Goal: Transaction & Acquisition: Purchase product/service

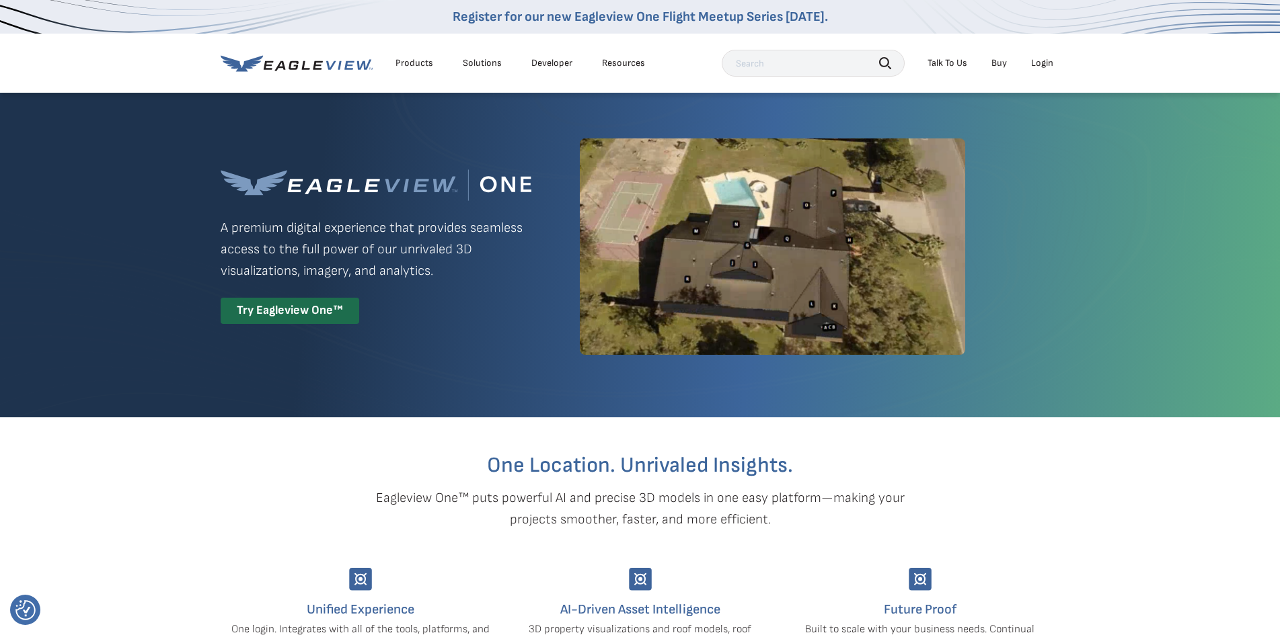
click at [1038, 61] on div "Login" at bounding box center [1042, 63] width 22 height 12
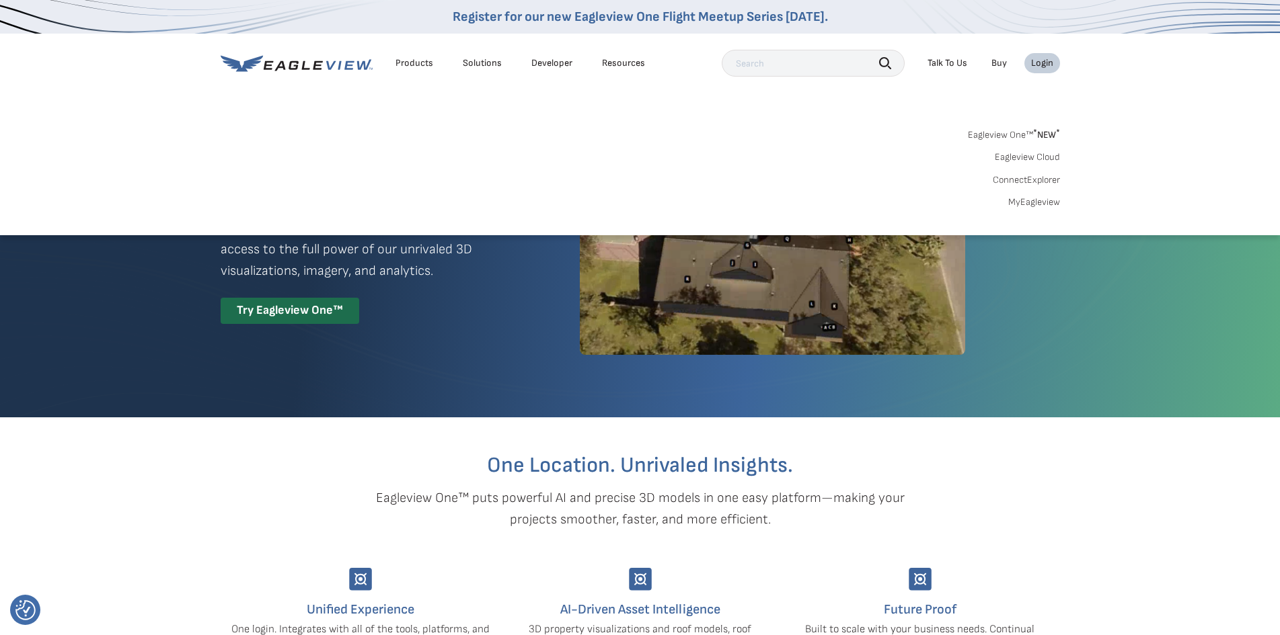
click at [1038, 199] on link "MyEagleview" at bounding box center [1034, 202] width 52 height 12
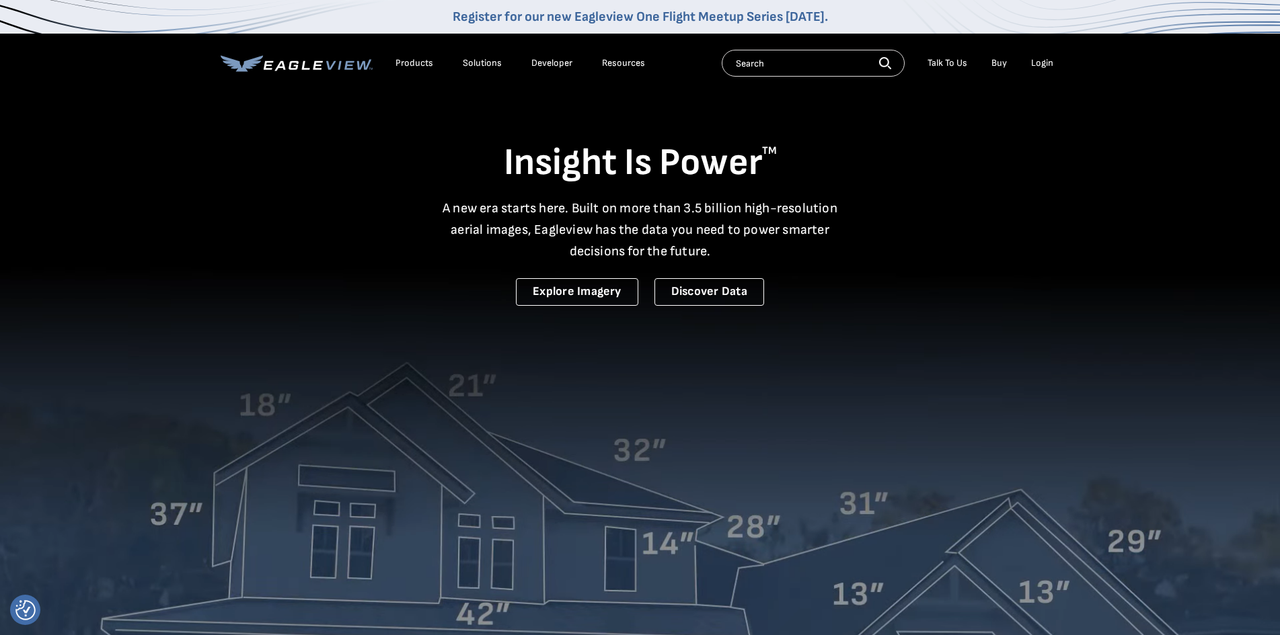
click at [1039, 65] on div "Login" at bounding box center [1042, 63] width 22 height 12
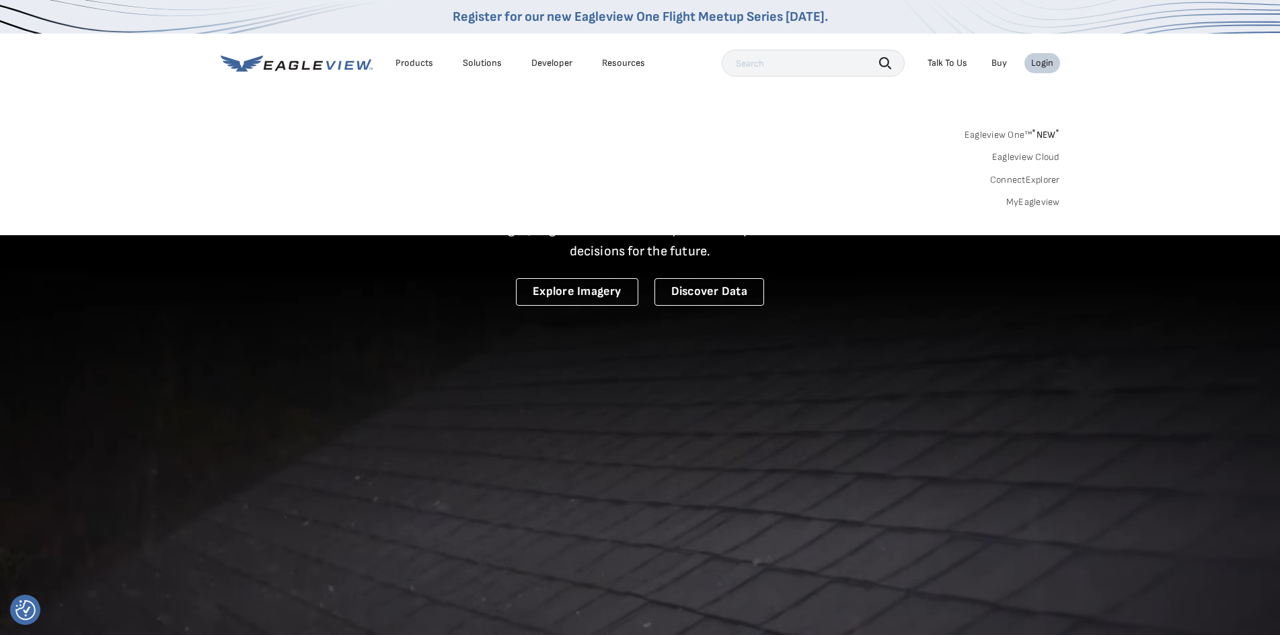
click at [1018, 134] on link "Eagleview One™ * NEW *" at bounding box center [1011, 132] width 95 height 15
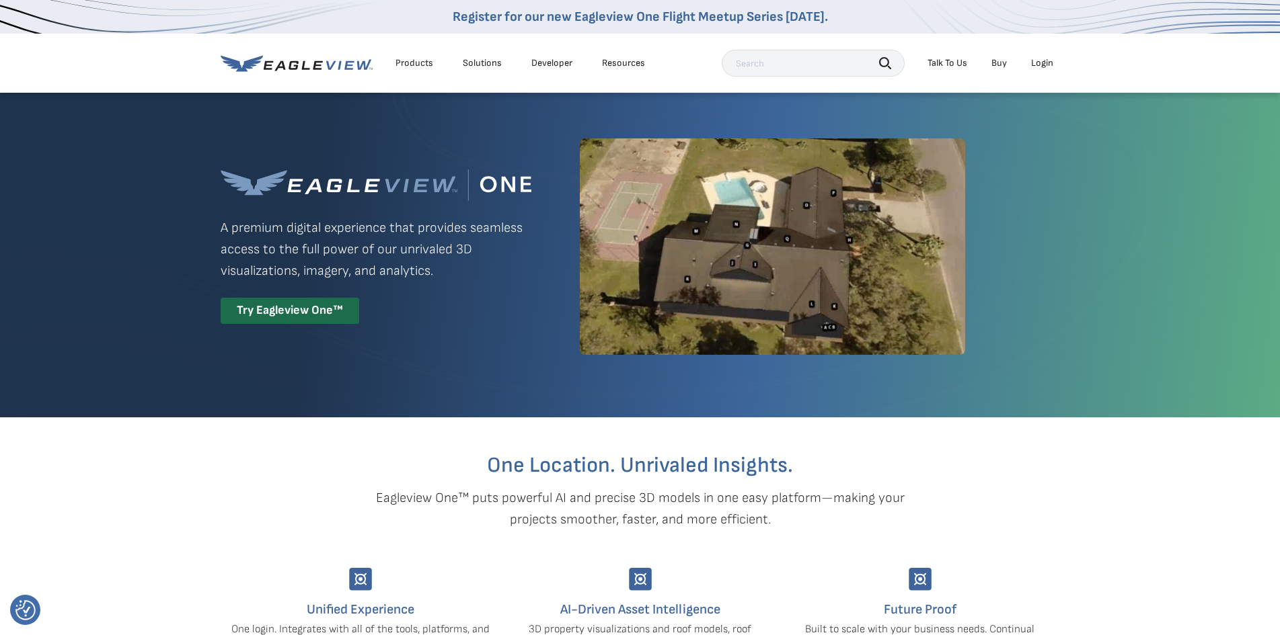
click at [1049, 64] on div "Login" at bounding box center [1042, 63] width 22 height 12
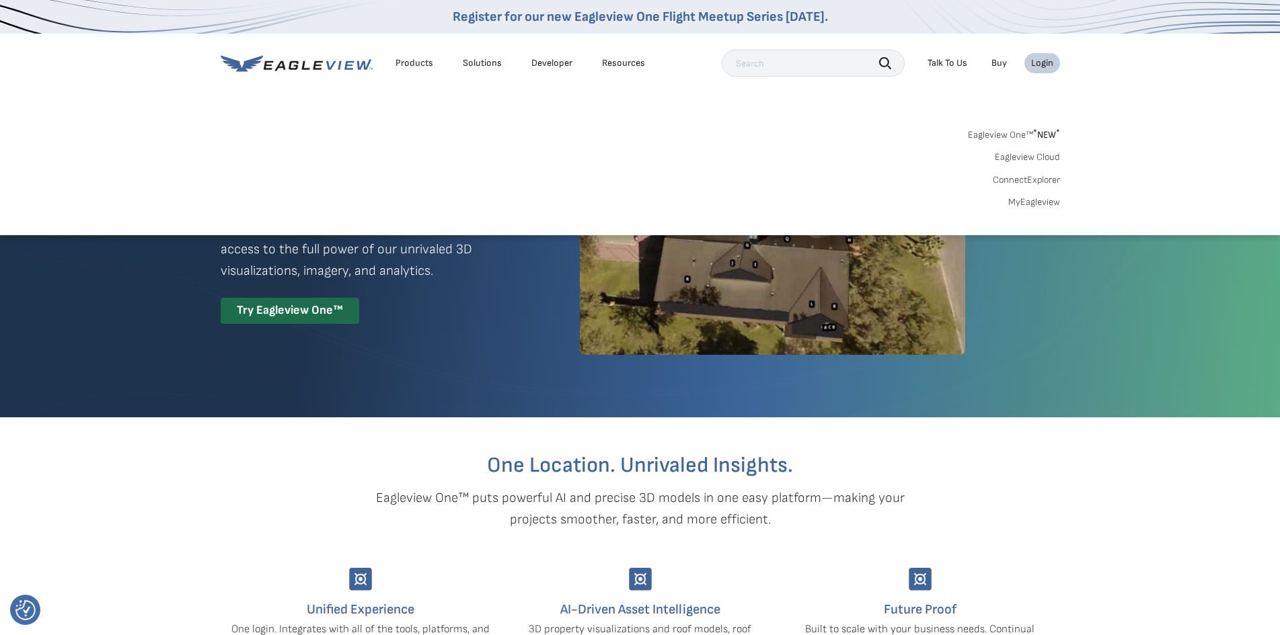
click at [1042, 132] on span "* NEW *" at bounding box center [1046, 134] width 27 height 11
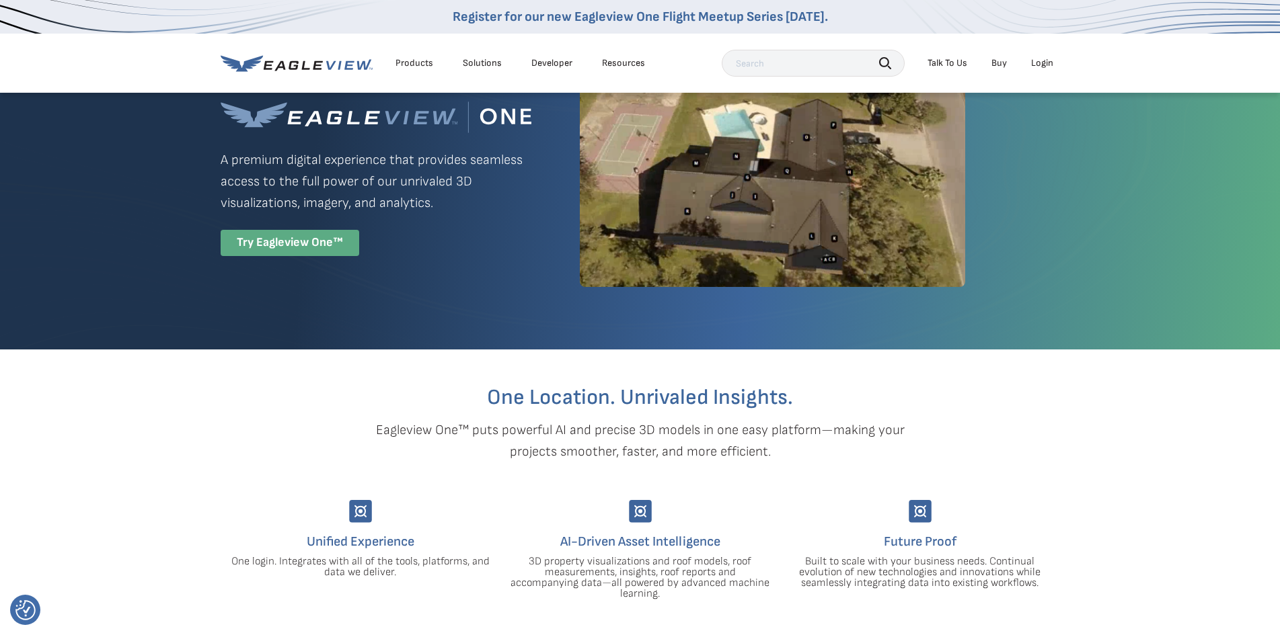
scroll to position [67, 0]
click at [313, 233] on div "Try Eagleview One™" at bounding box center [290, 244] width 139 height 26
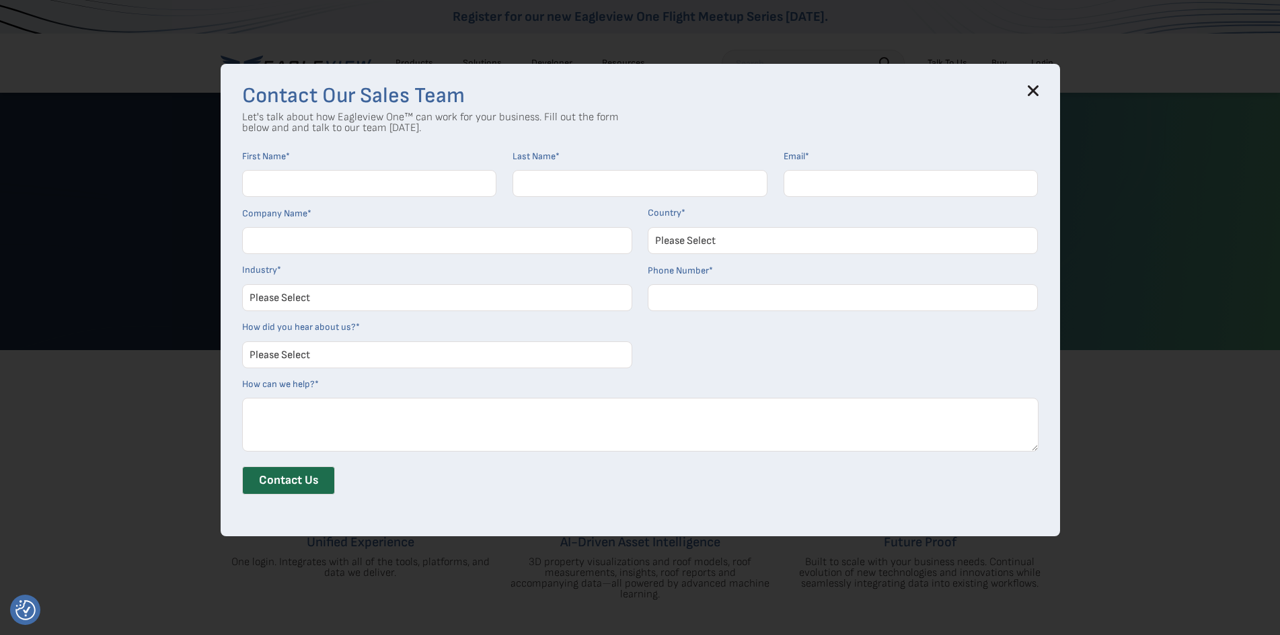
click at [1038, 88] on icon at bounding box center [1033, 90] width 11 height 11
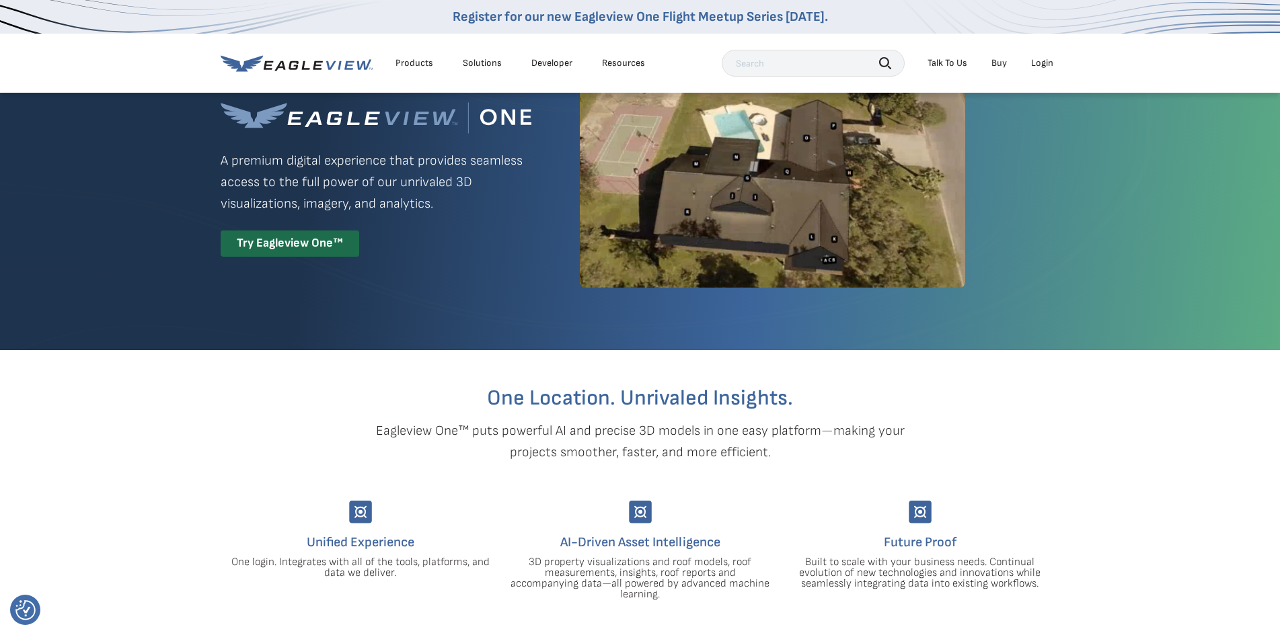
click at [1056, 63] on li "Login" at bounding box center [1042, 63] width 36 height 20
click at [1041, 59] on div "Login" at bounding box center [1042, 63] width 22 height 12
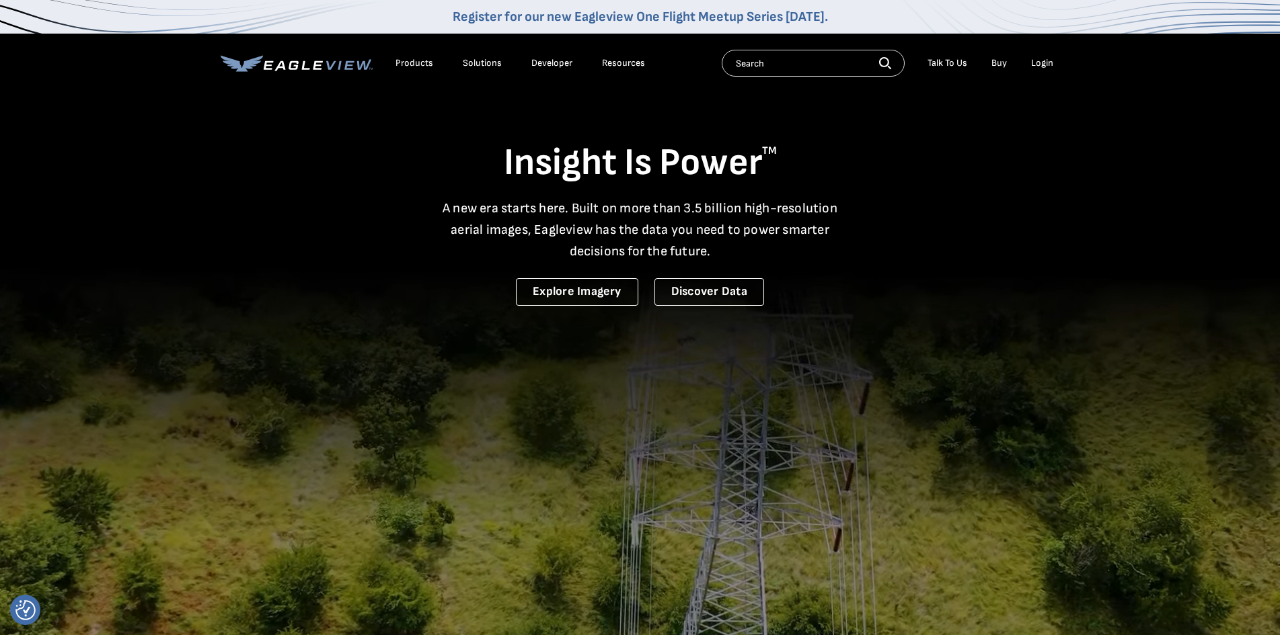
click at [1038, 58] on div "Login" at bounding box center [1042, 63] width 22 height 12
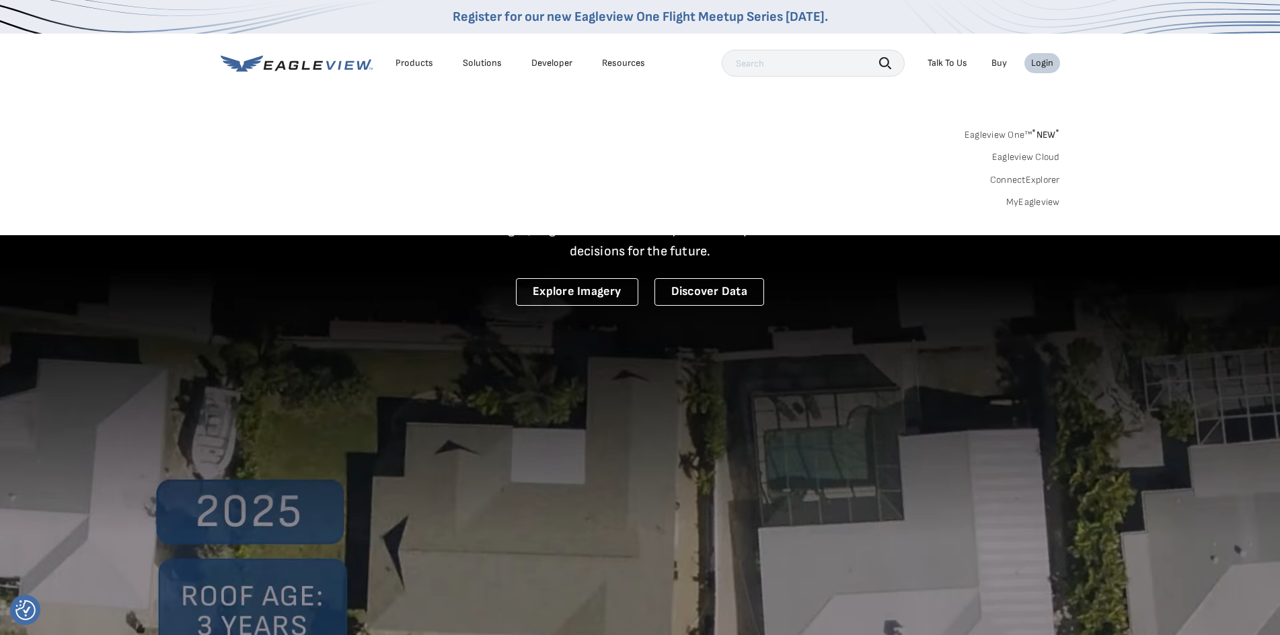
click at [1034, 200] on link "MyEagleview" at bounding box center [1033, 202] width 54 height 12
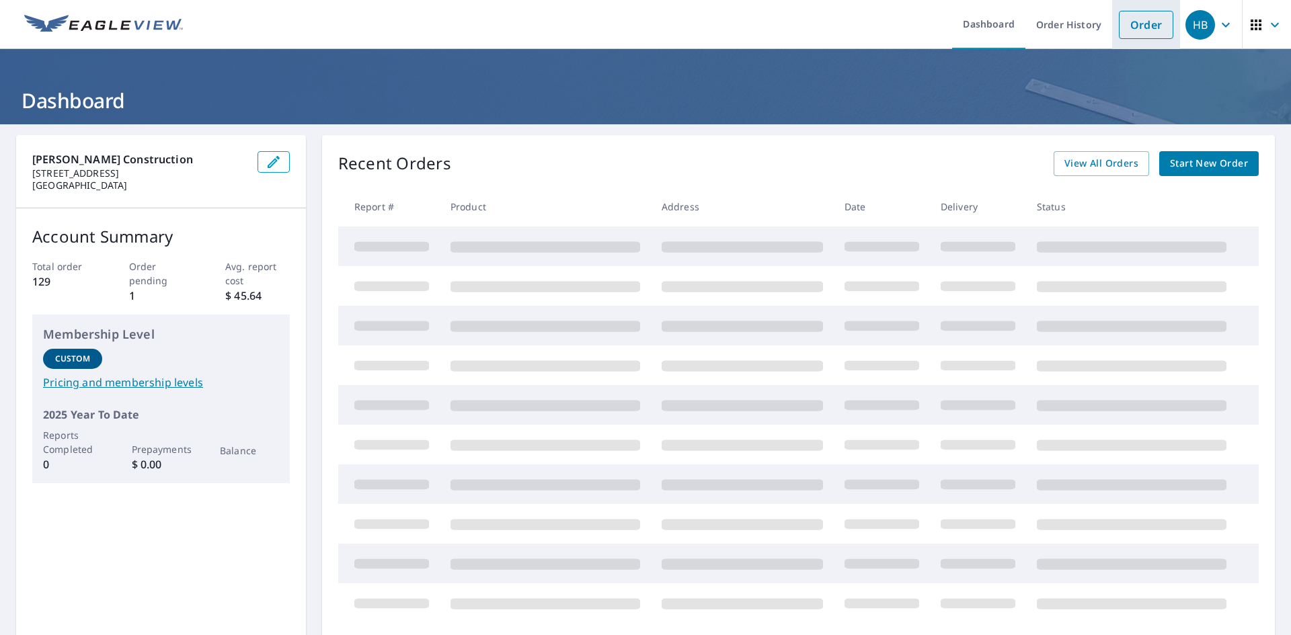
click at [1130, 24] on link "Order" at bounding box center [1146, 25] width 54 height 28
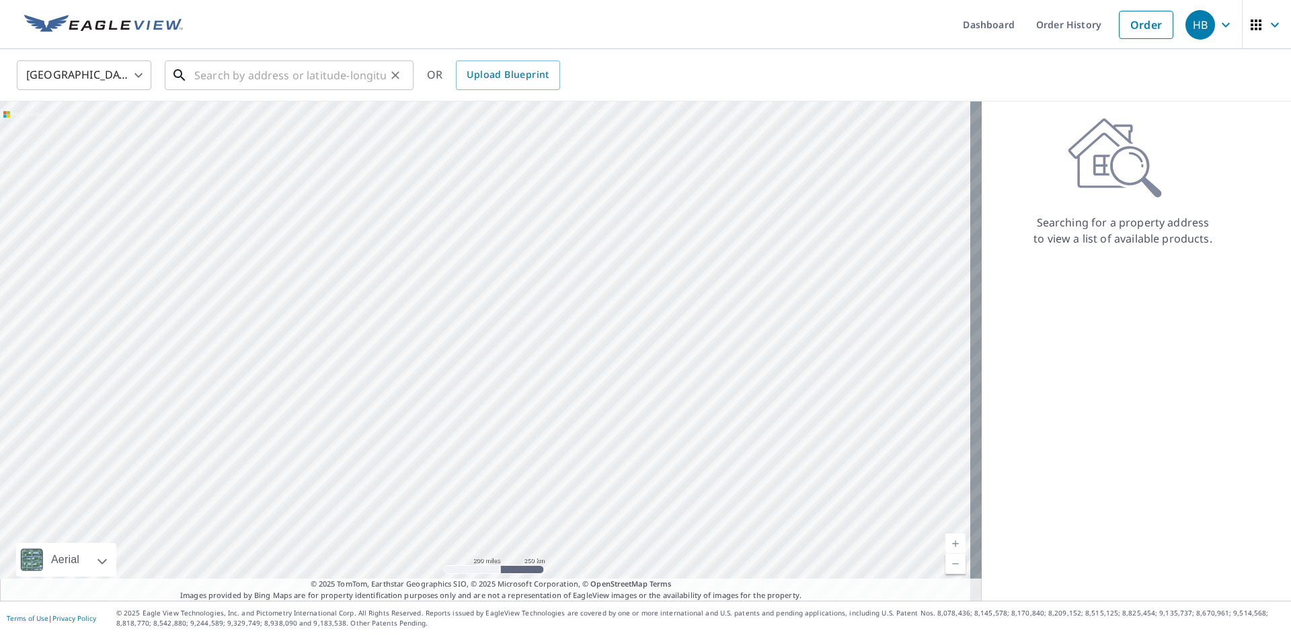
click at [311, 76] on input "text" at bounding box center [290, 75] width 192 height 38
paste input "547 Locust Dr."
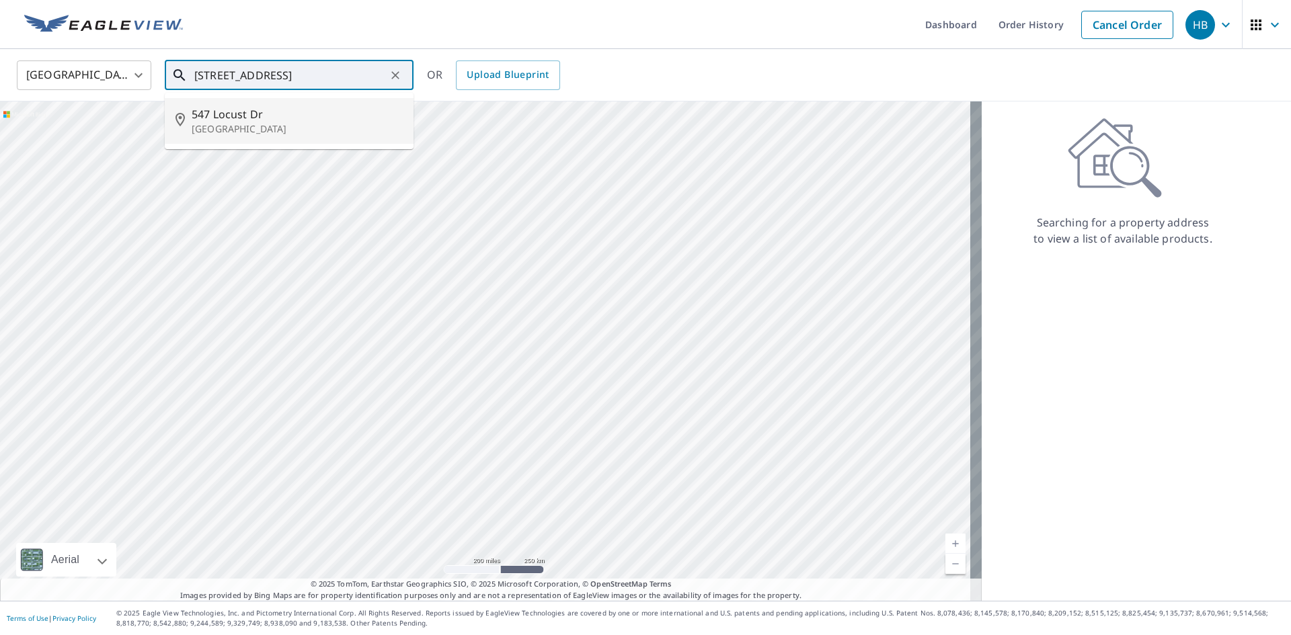
click at [257, 122] on p "North Liberty, IA 52317" at bounding box center [297, 128] width 211 height 13
type input "547 Locust Dr North Liberty, IA 52317"
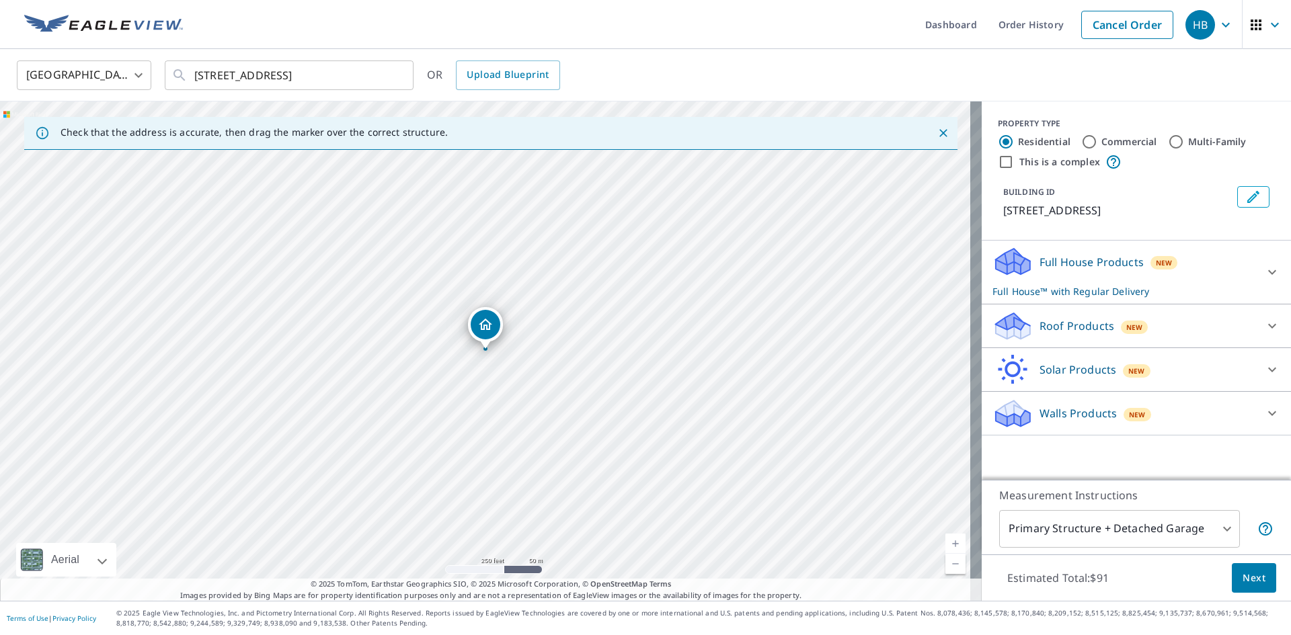
click at [1044, 323] on p "Roof Products" at bounding box center [1077, 326] width 75 height 16
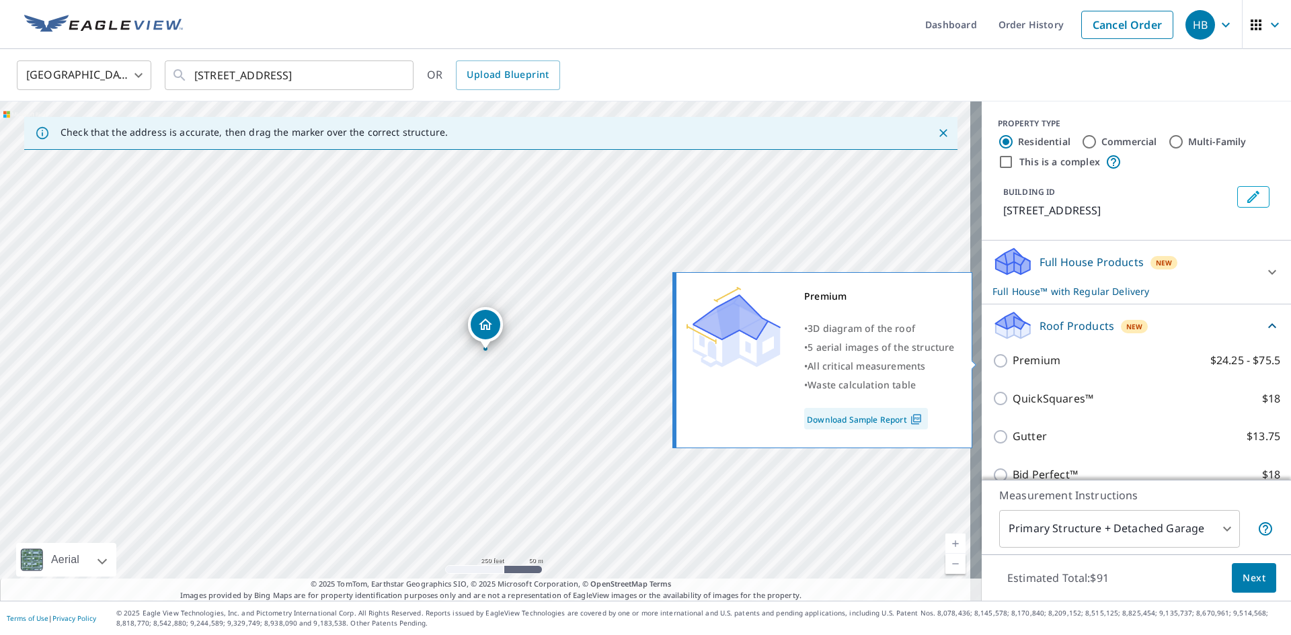
click at [993, 363] on input "Premium $24.25 - $75.5" at bounding box center [1003, 361] width 20 height 16
checkbox input "true"
checkbox input "false"
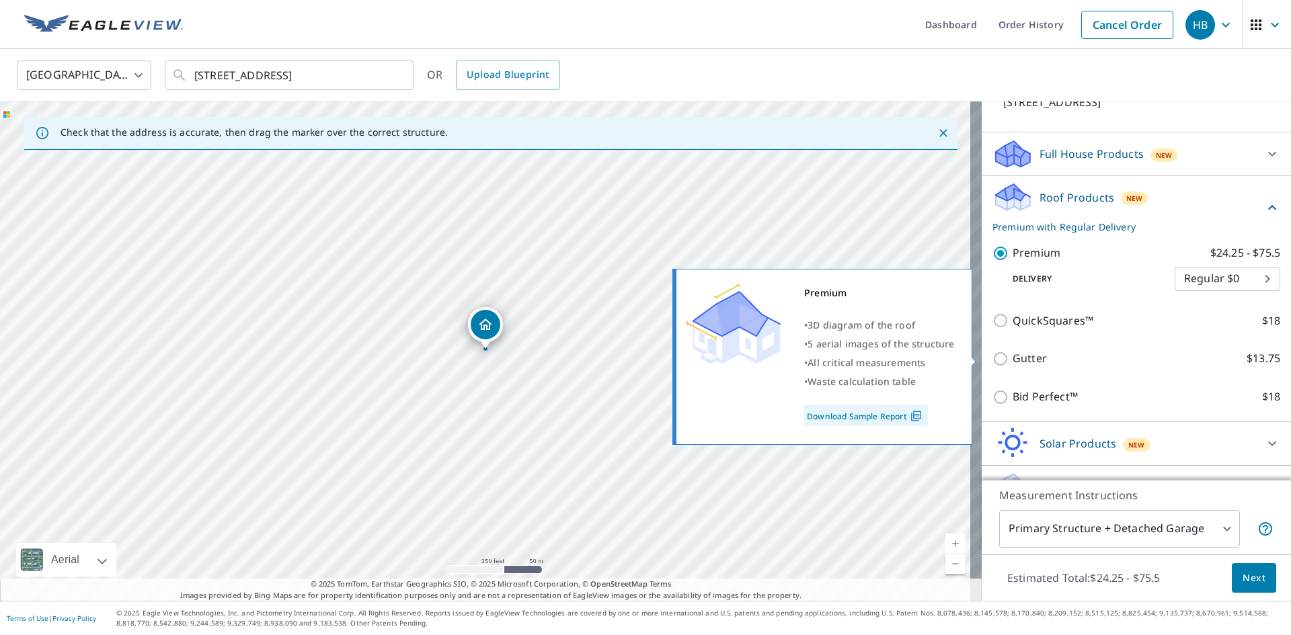
scroll to position [138, 0]
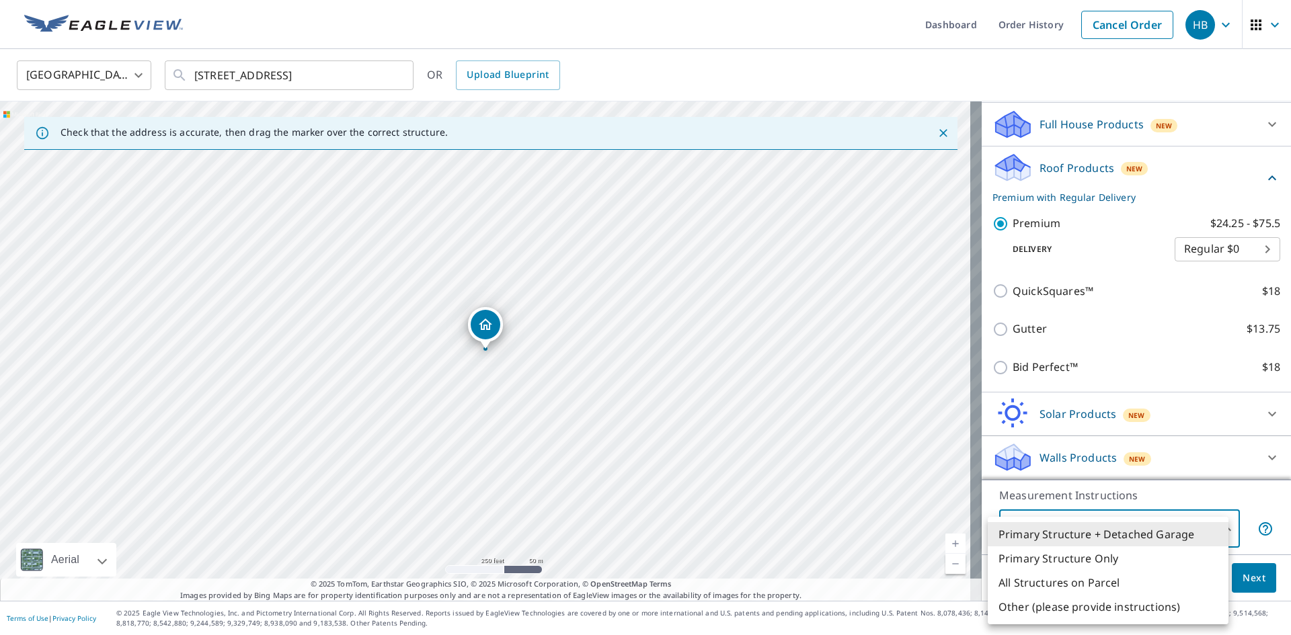
click at [1125, 530] on body "HB HB Dashboard Order History Cancel Order HB United States US ​ 547 Locust Dr …" at bounding box center [645, 317] width 1291 height 635
click at [1081, 556] on li "Primary Structure Only" at bounding box center [1108, 559] width 241 height 24
type input "2"
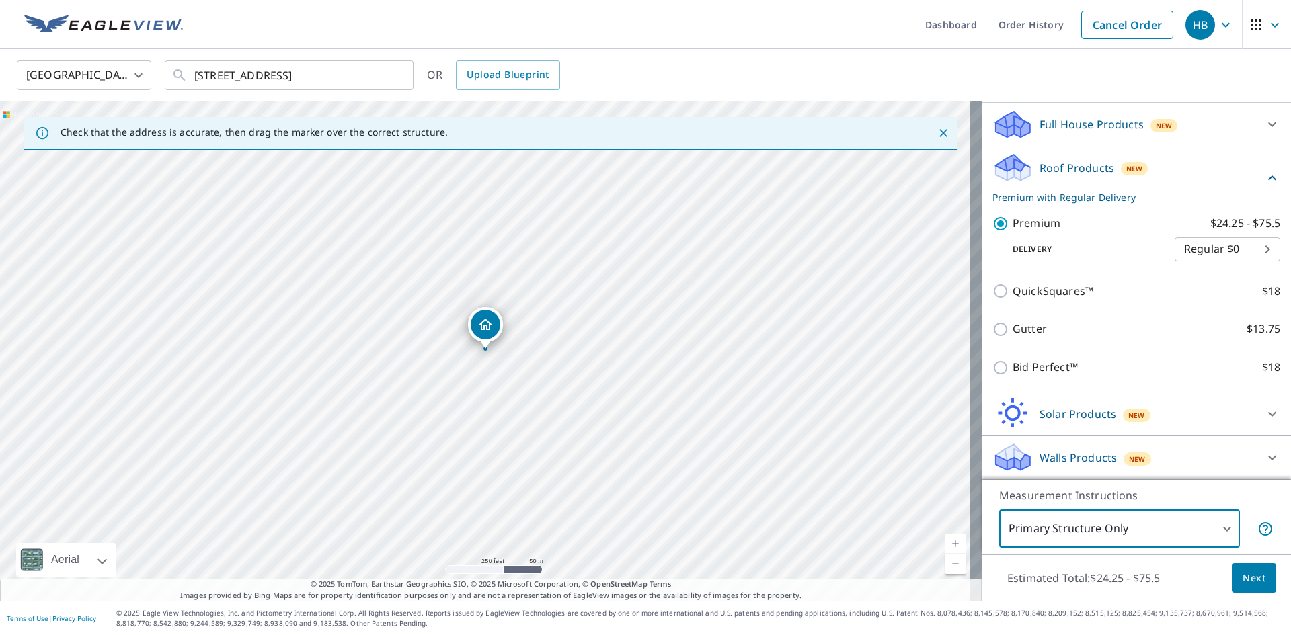
click at [1243, 574] on span "Next" at bounding box center [1254, 578] width 23 height 17
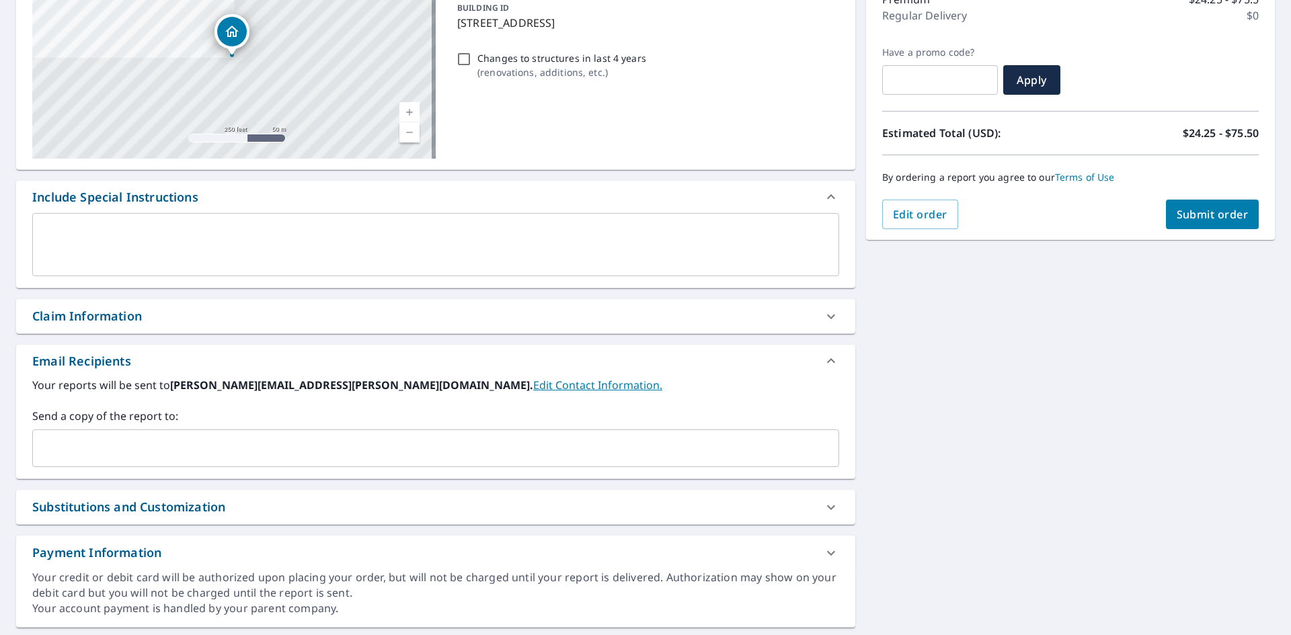
scroll to position [227, 0]
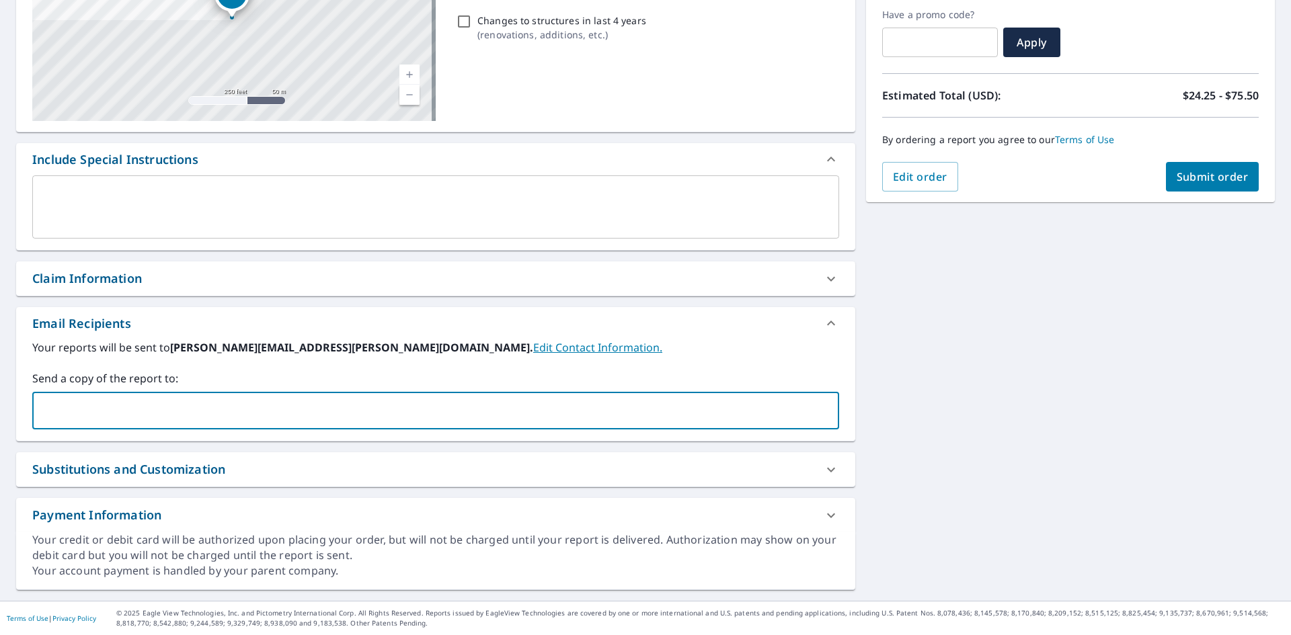
click at [141, 403] on input "text" at bounding box center [425, 411] width 775 height 26
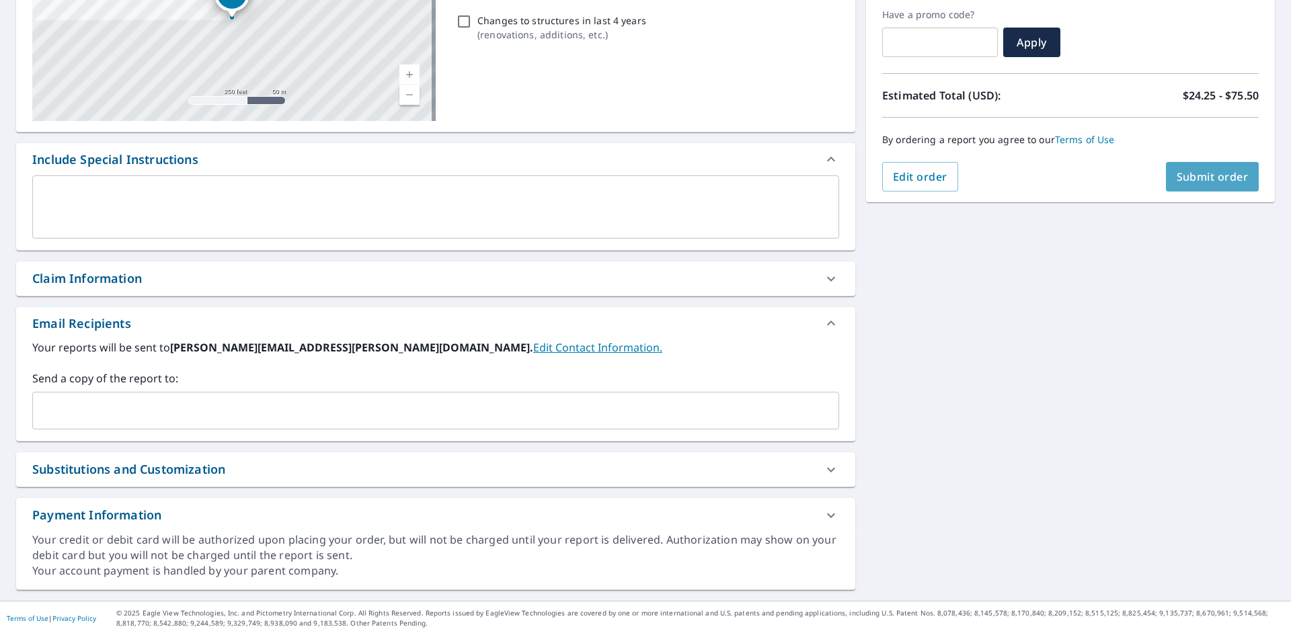
click at [1181, 177] on span "Submit order" at bounding box center [1213, 176] width 72 height 15
checkbox input "true"
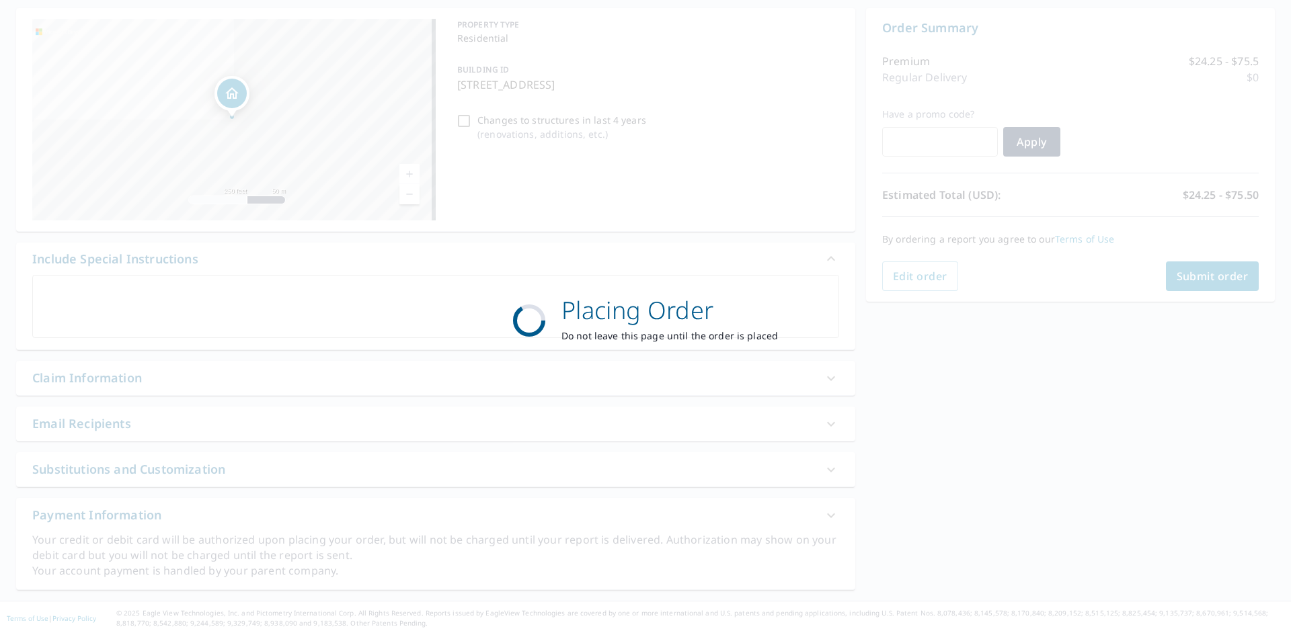
scroll to position [127, 0]
